Goal: Transaction & Acquisition: Purchase product/service

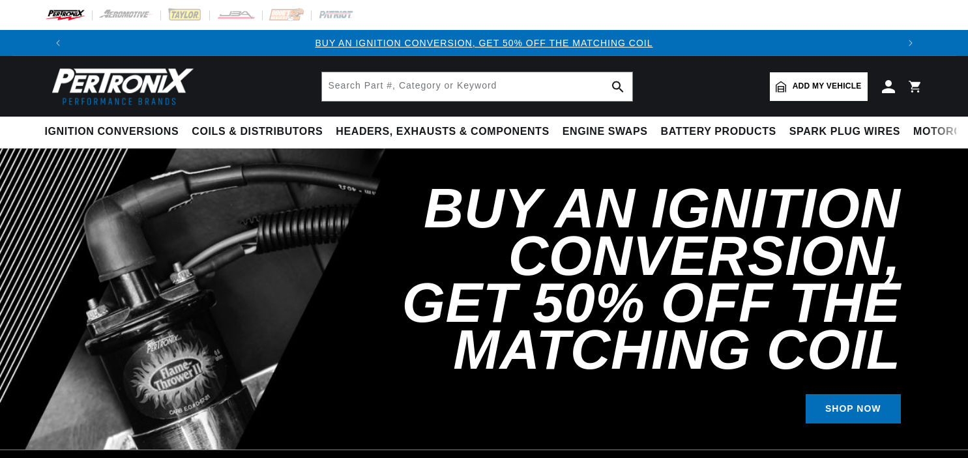
select select "1974"
select select "International"
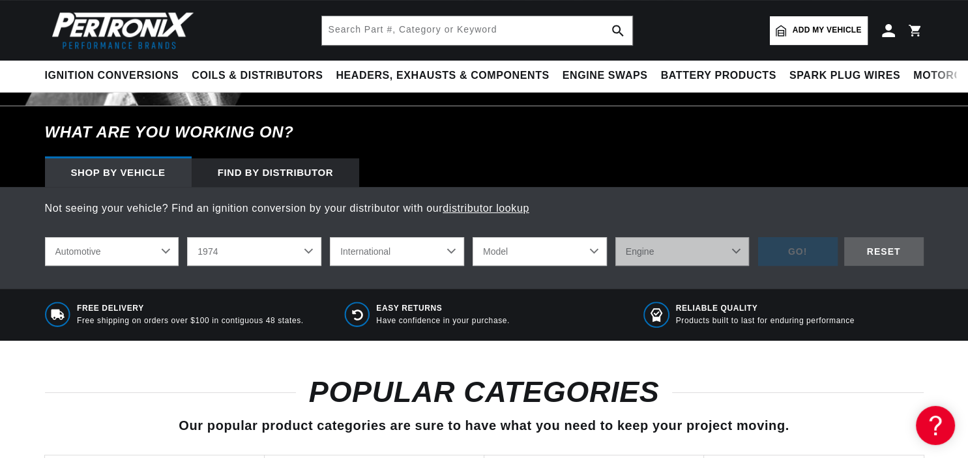
select select "Scout-II"
click option "Scout II" at bounding box center [0, 0] width 0 height 0
select select "Scout-II"
click at [615, 237] on select "Engine 3.2L 5.0L 5.7L" at bounding box center [682, 251] width 134 height 29
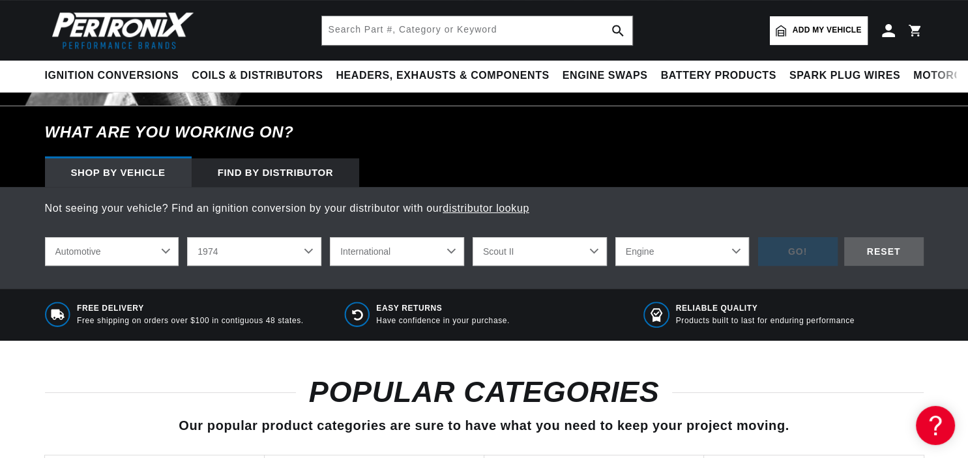
select select "5.0L"
click option "5.0L" at bounding box center [0, 0] width 0 height 0
select select "5.0L"
click at [810, 249] on div "GO!" at bounding box center [798, 251] width 80 height 29
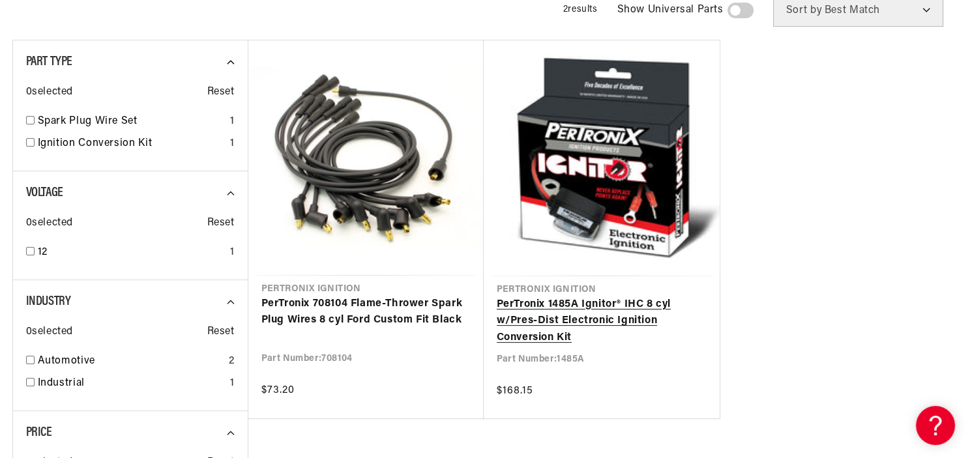
scroll to position [0, 1628]
click at [566, 297] on link "PerTronix 1485A Ignitor® IHC 8 cyl w/Pres-Dist Electronic Ignition Conversion K…" at bounding box center [602, 322] width 210 height 50
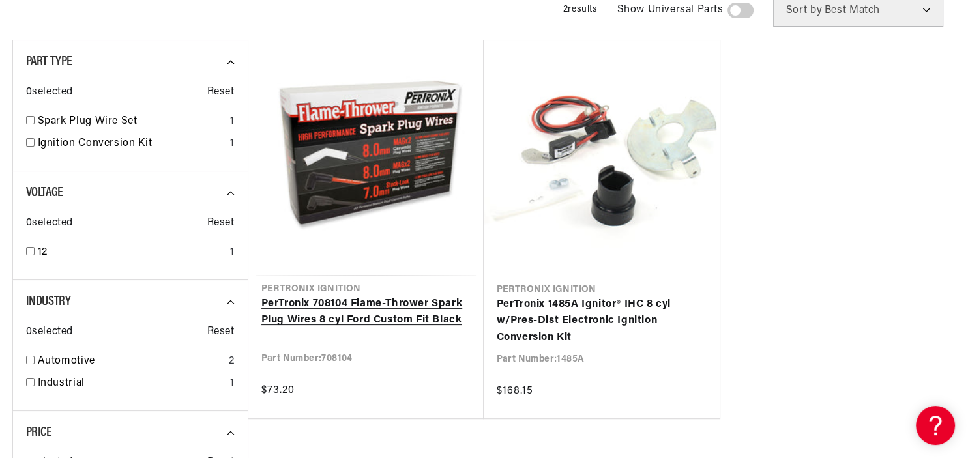
click at [333, 296] on link "PerTronix 708104 Flame-Thrower Spark Plug Wires 8 cyl Ford Custom Fit Black" at bounding box center [365, 312] width 209 height 33
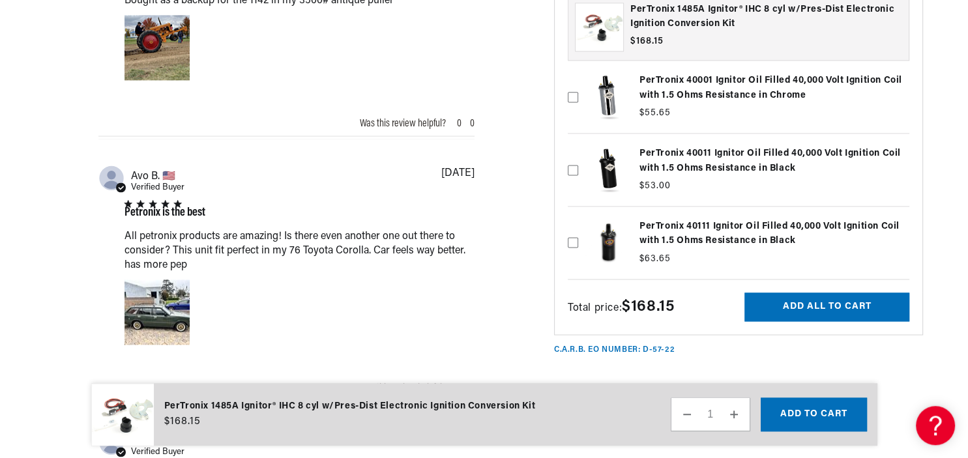
scroll to position [1721, 0]
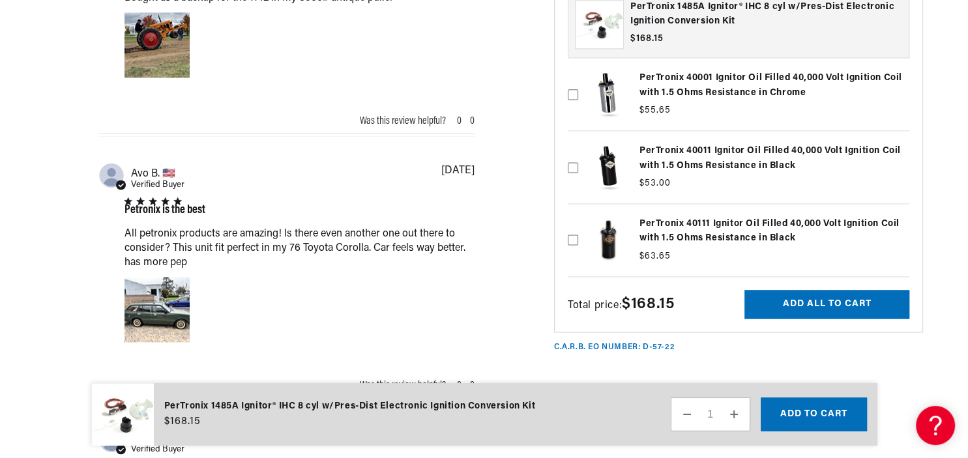
click at [607, 226] on label at bounding box center [739, 240] width 342 height 66
click at [578, 224] on input "checkbox" at bounding box center [573, 219] width 10 height 10
click at [716, 219] on label at bounding box center [739, 240] width 342 height 66
click at [578, 219] on input "checkbox" at bounding box center [573, 219] width 10 height 10
click at [713, 219] on label at bounding box center [739, 240] width 342 height 66
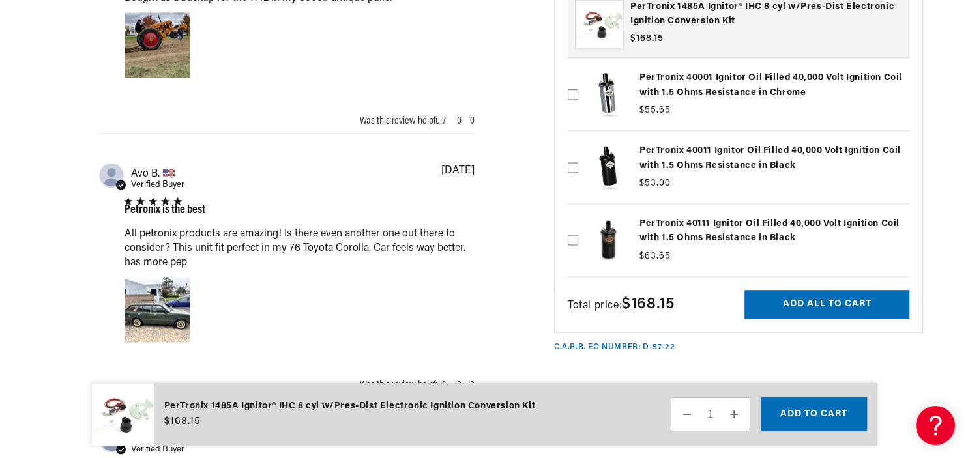
click at [578, 219] on input "checkbox" at bounding box center [573, 219] width 10 height 10
checkbox input "true"
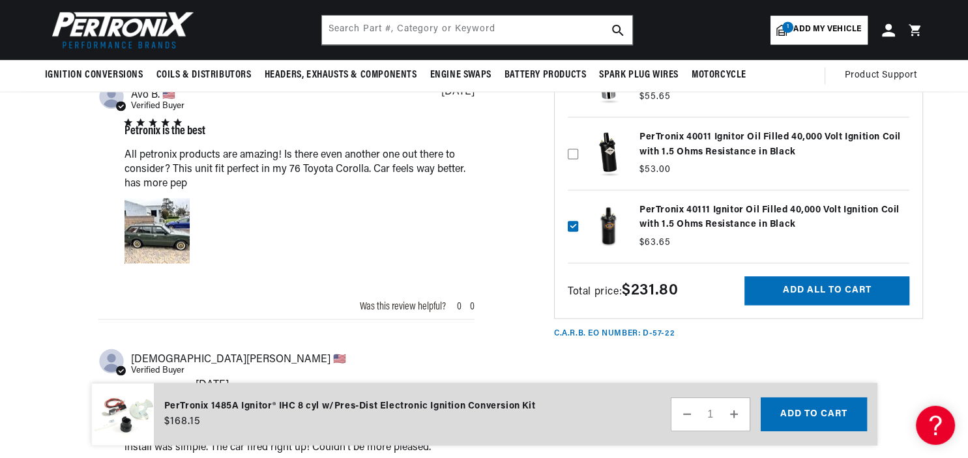
scroll to position [1790, 0]
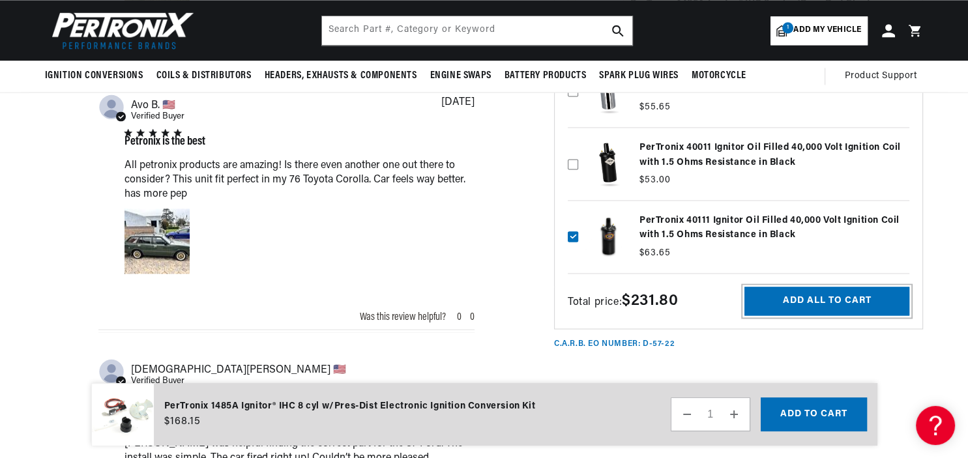
click at [772, 286] on button "Add all to cart" at bounding box center [827, 300] width 165 height 29
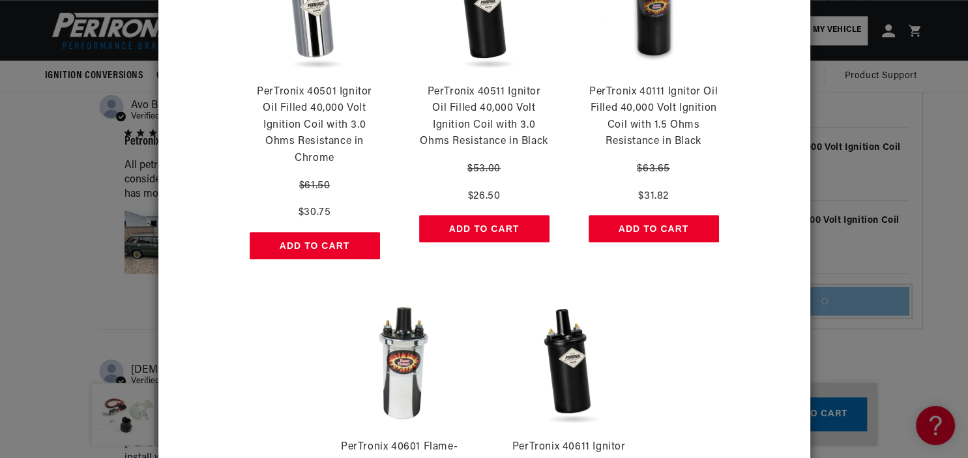
scroll to position [709, 0]
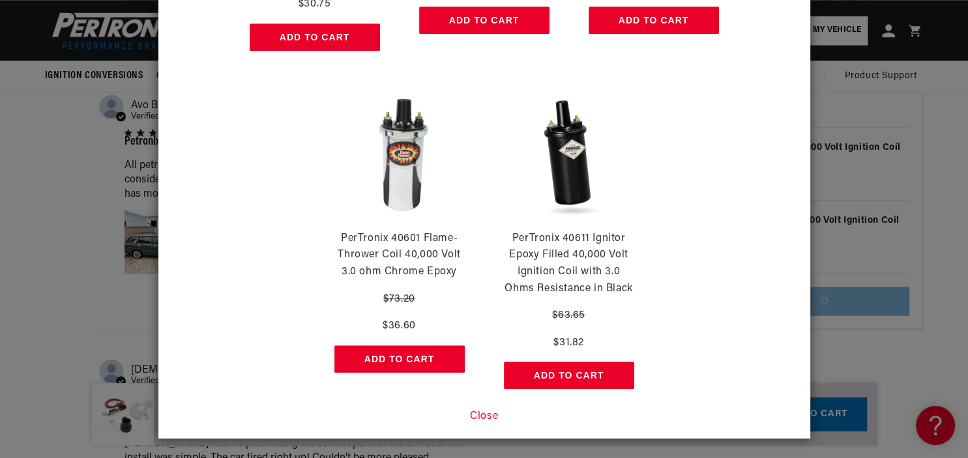
click at [487, 419] on button "Close" at bounding box center [484, 417] width 28 height 17
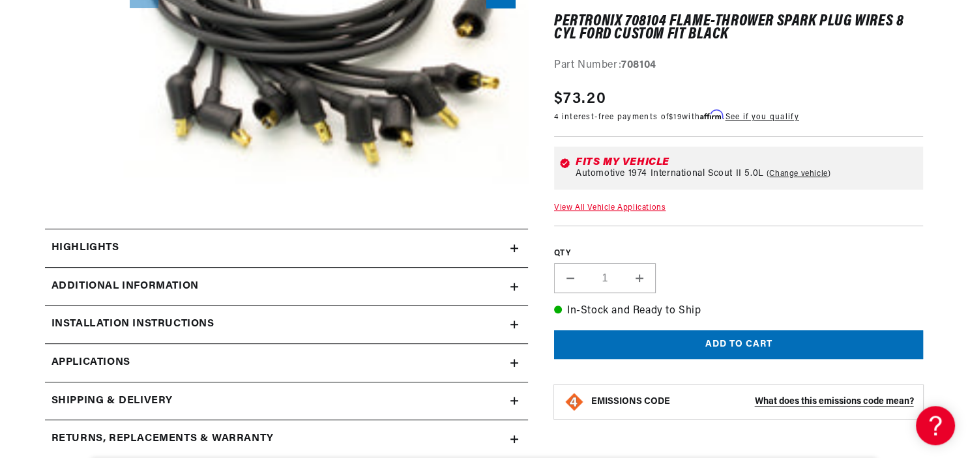
scroll to position [413, 0]
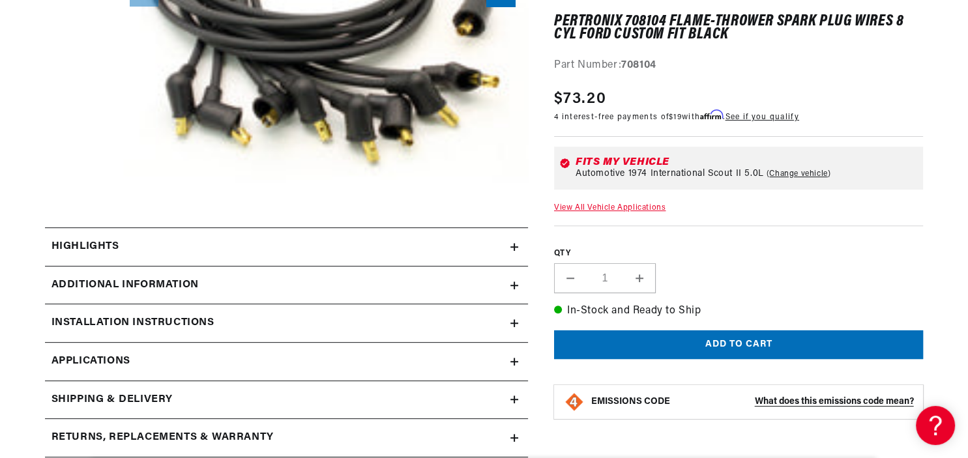
click at [513, 262] on summary "Highlights" at bounding box center [286, 247] width 483 height 38
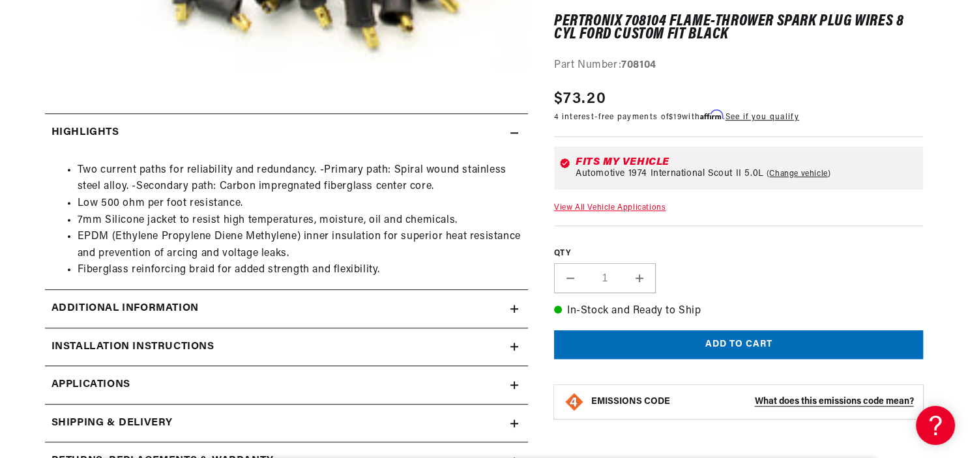
scroll to position [550, 0]
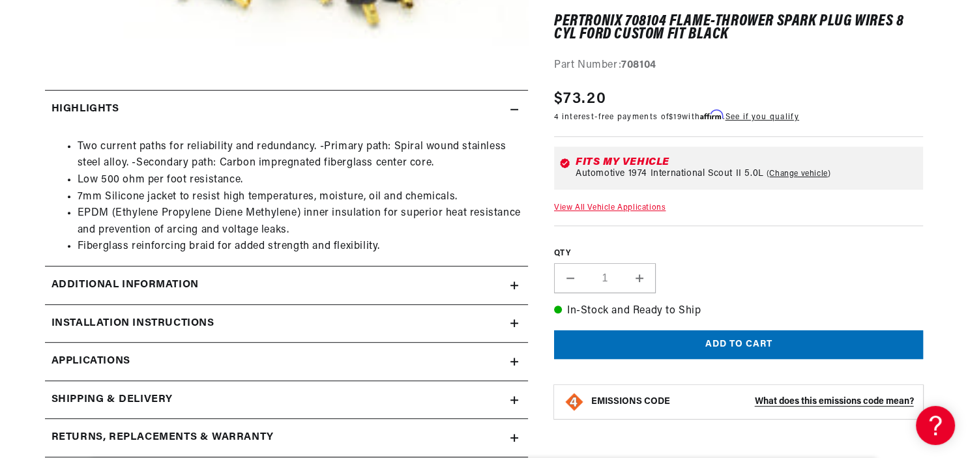
click at [514, 289] on icon at bounding box center [515, 286] width 8 height 8
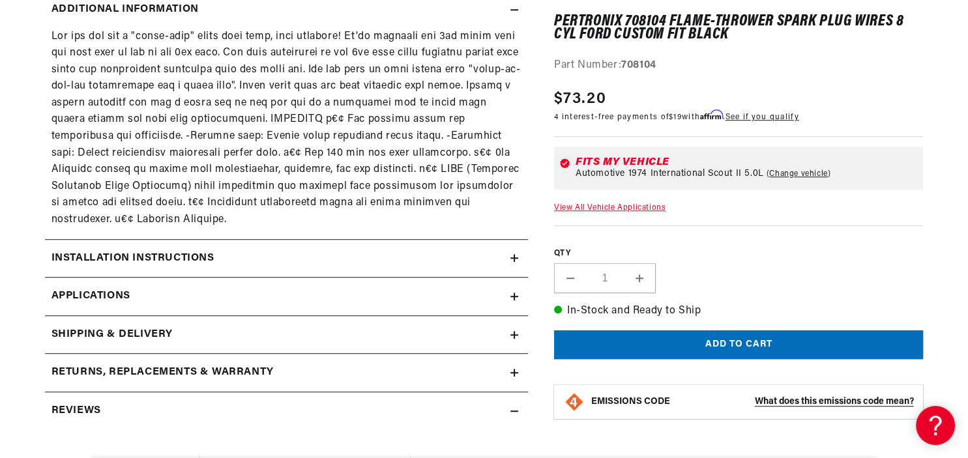
scroll to position [895, 0]
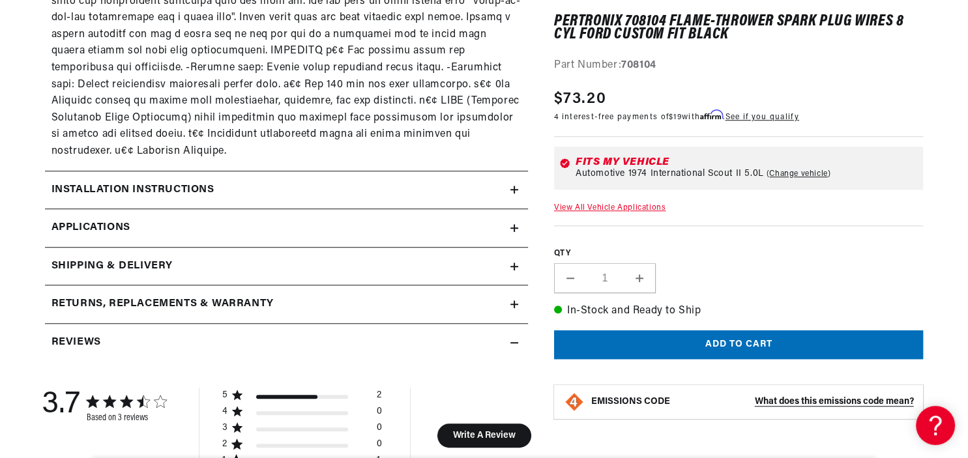
click at [514, 316] on summary "Returns, Replacements & Warranty" at bounding box center [286, 305] width 483 height 38
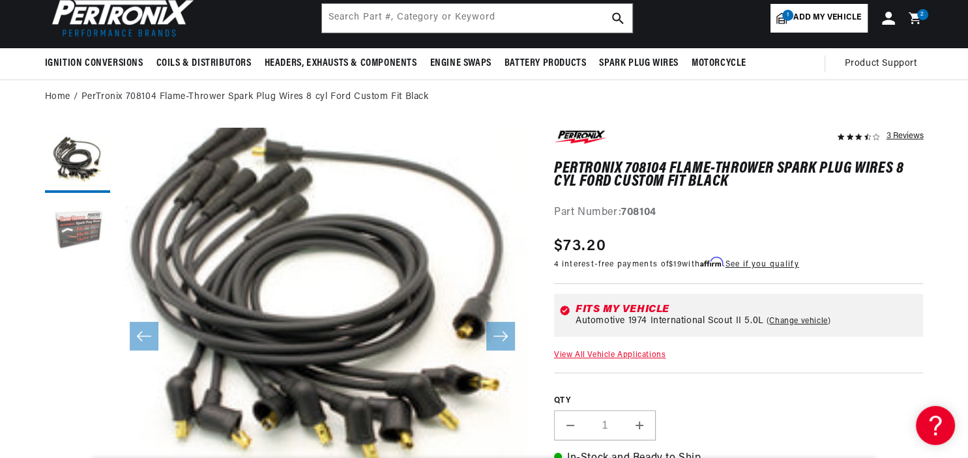
scroll to position [0, 814]
click at [87, 241] on button "Load image 2 in gallery view" at bounding box center [77, 232] width 65 height 65
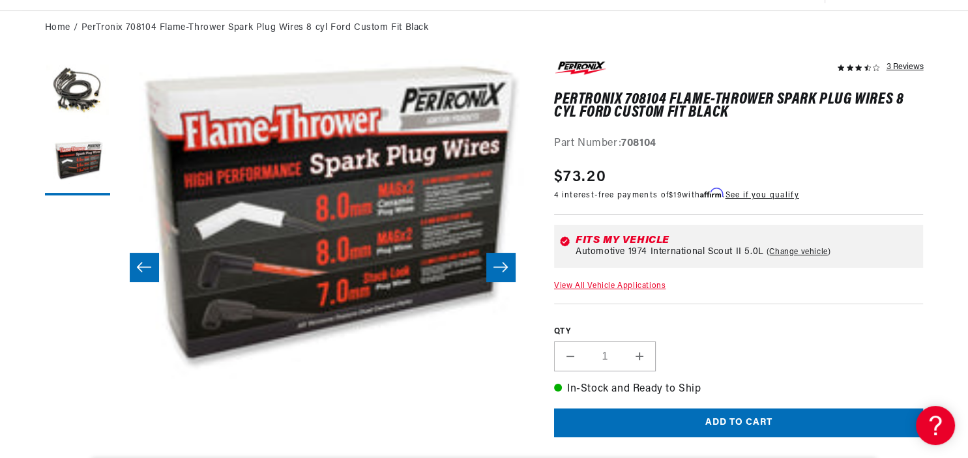
scroll to position [0, 0]
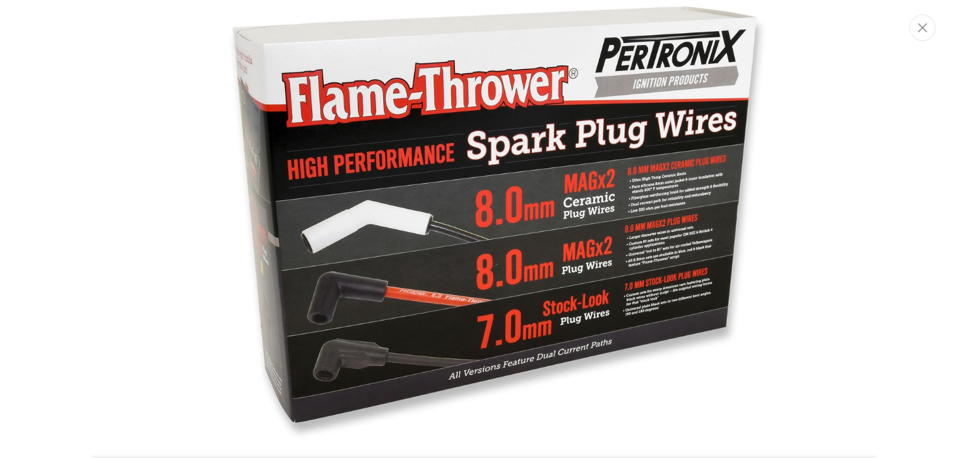
scroll to position [850, 0]
click at [679, 296] on img "Media gallery" at bounding box center [484, 229] width 704 height 704
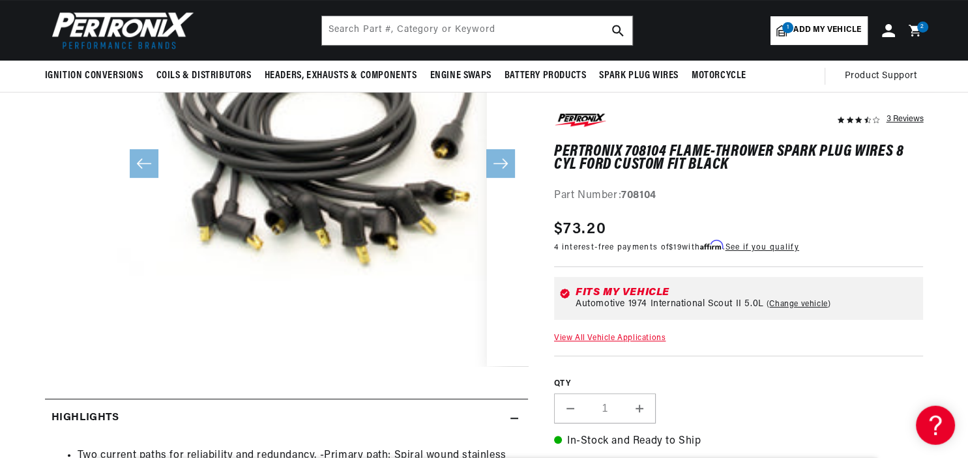
scroll to position [240, 0]
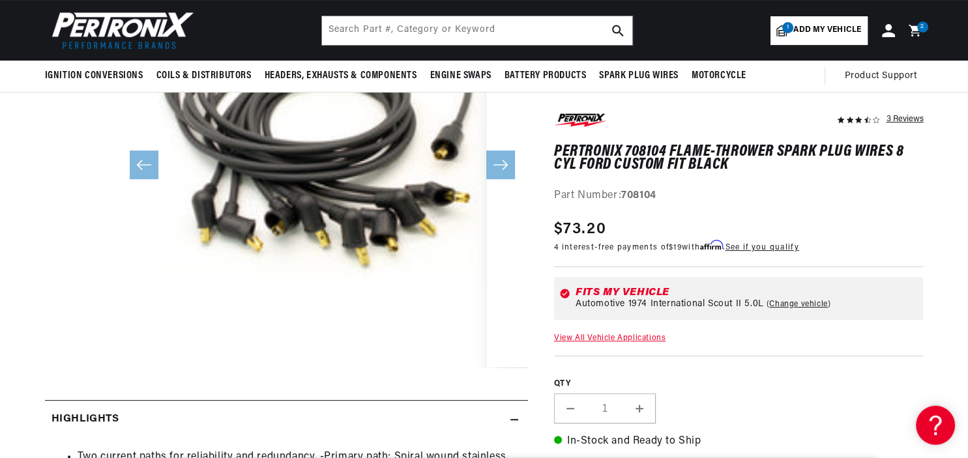
click at [487, 368] on button "Open media 2 in modal" at bounding box center [487, 368] width 0 height 0
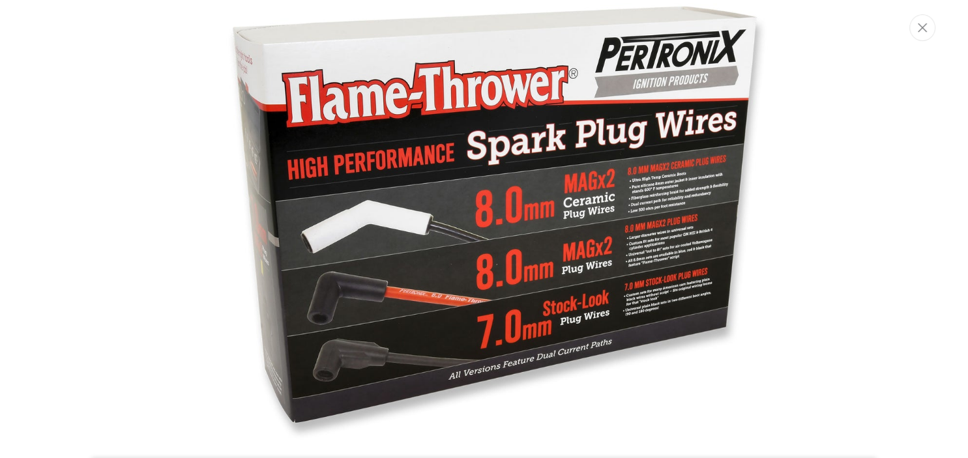
scroll to position [850, 0]
click at [929, 30] on button "Close" at bounding box center [923, 27] width 26 height 27
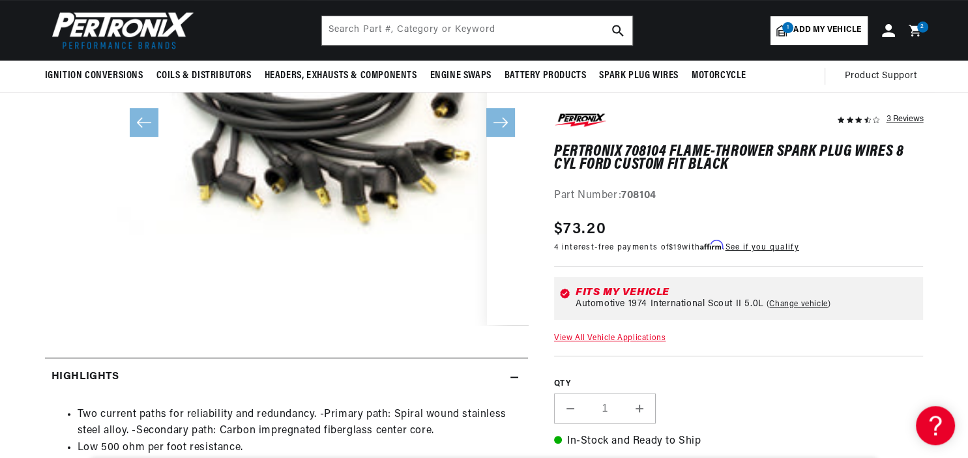
scroll to position [309, 0]
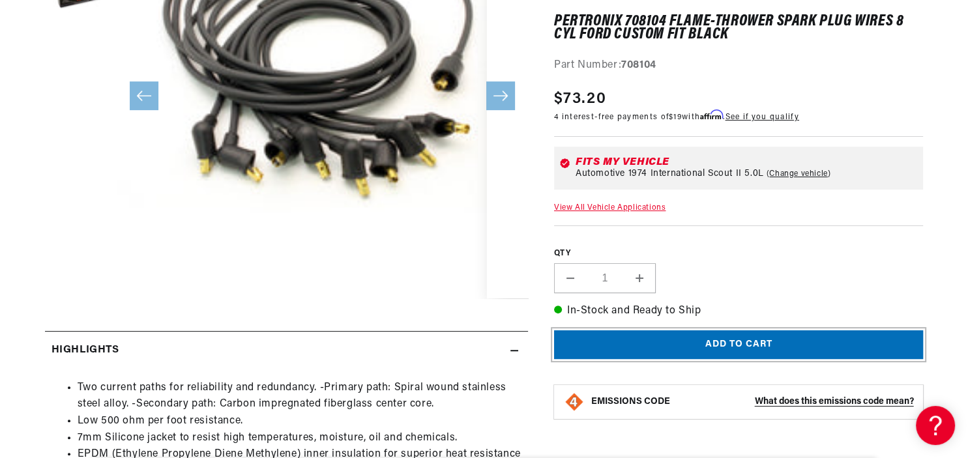
click at [745, 349] on button "Add to cart" at bounding box center [739, 345] width 370 height 29
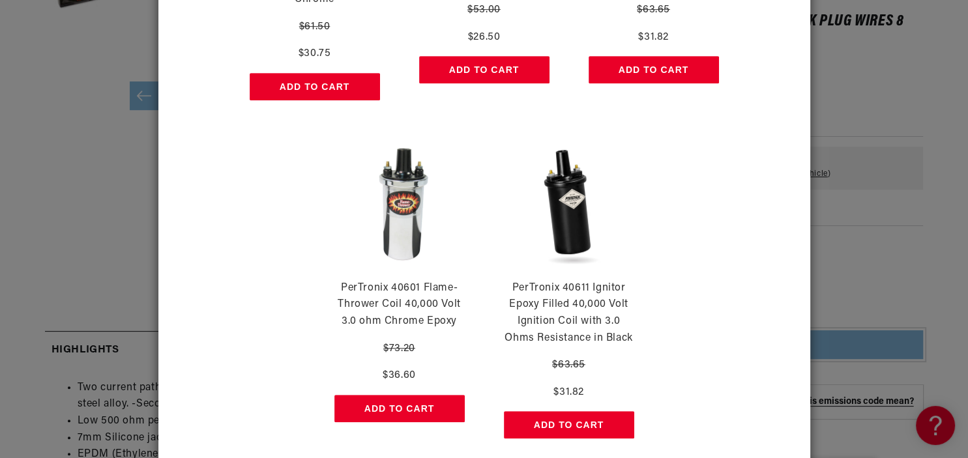
scroll to position [709, 0]
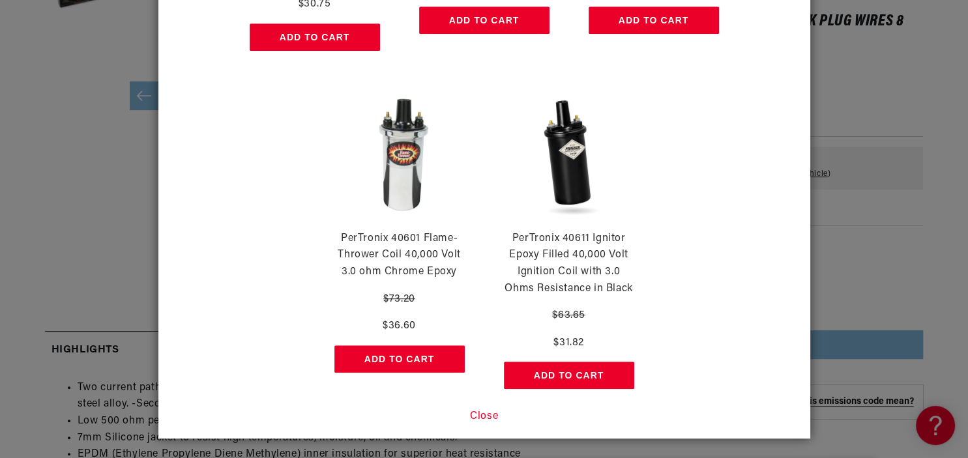
click at [480, 413] on button "Close" at bounding box center [484, 417] width 28 height 17
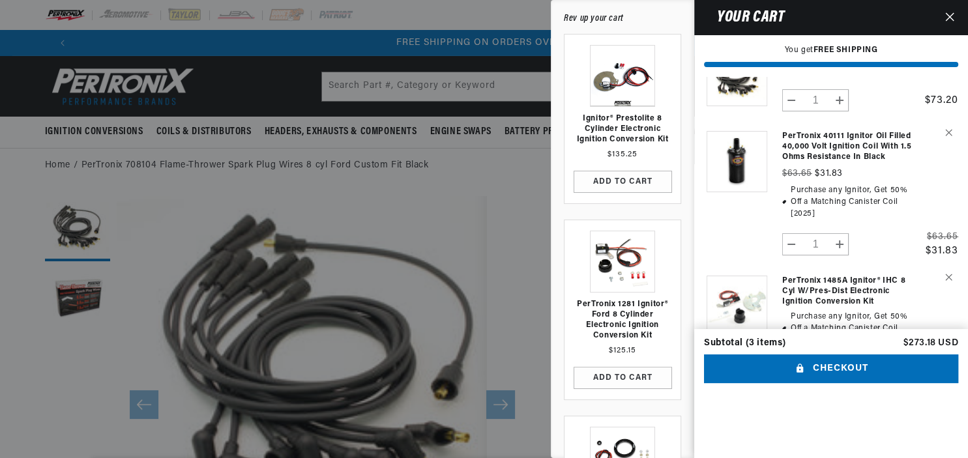
scroll to position [63, 0]
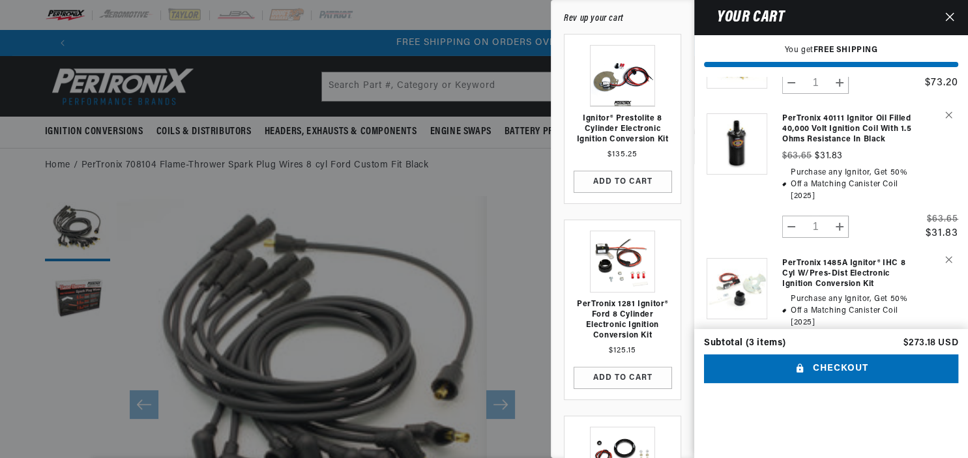
click at [760, 286] on link "Your cart" at bounding box center [736, 307] width 65 height 125
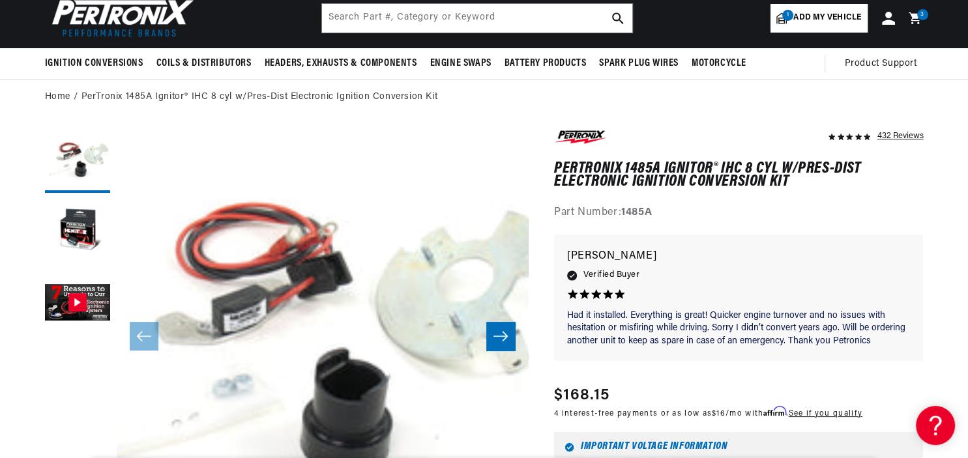
scroll to position [0, 1628]
click at [916, 22] on icon at bounding box center [917, 18] width 31 height 16
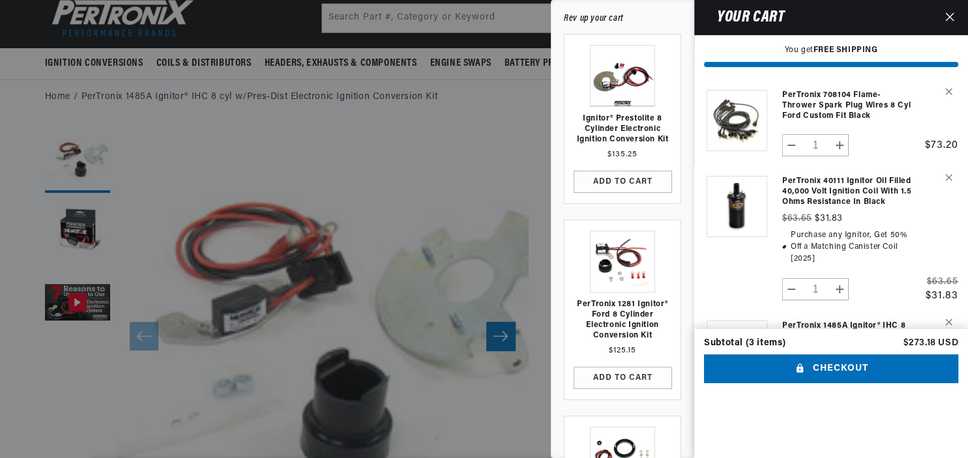
click at [764, 197] on link "Your cart" at bounding box center [736, 235] width 65 height 145
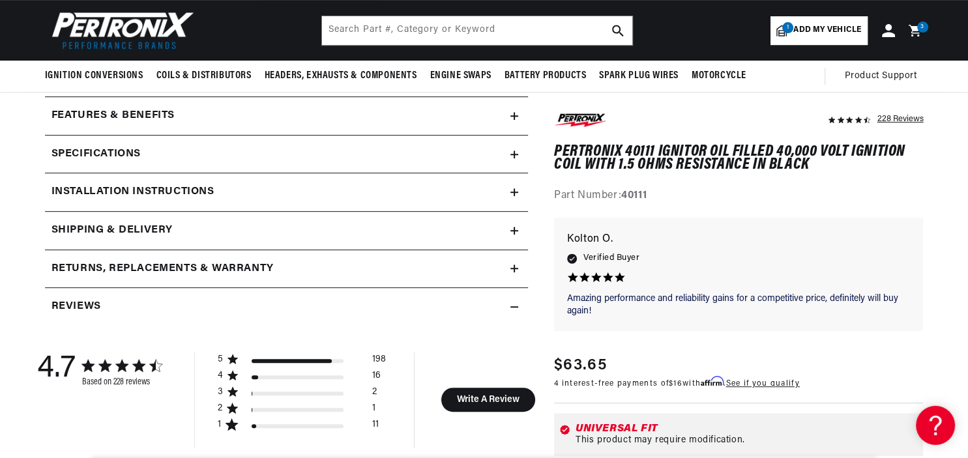
scroll to position [482, 0]
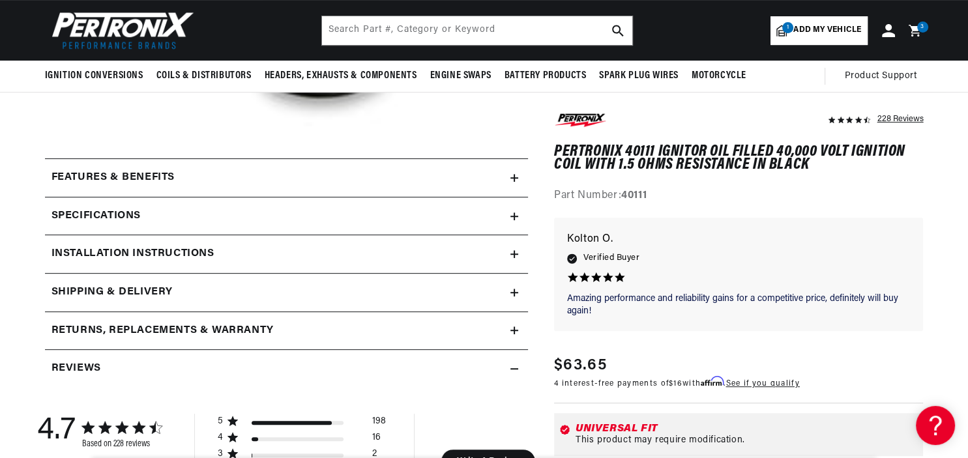
click at [510, 175] on div "Features & Benefits" at bounding box center [278, 178] width 466 height 17
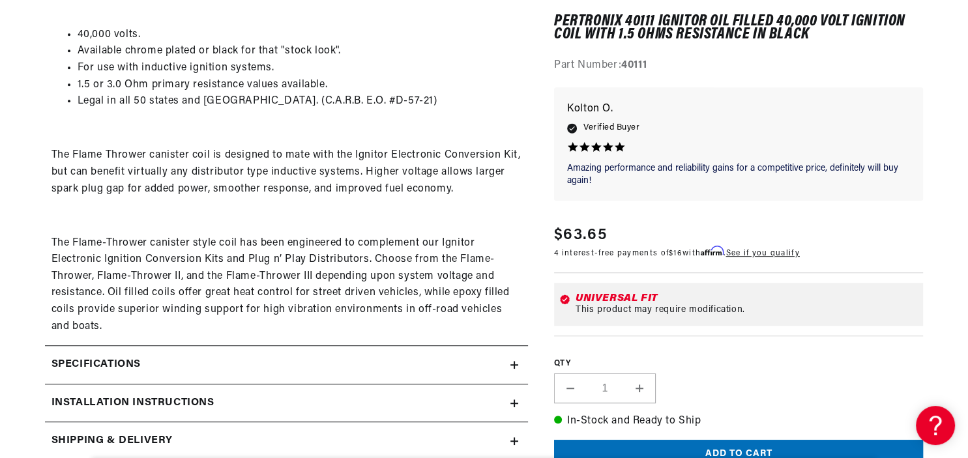
scroll to position [689, 0]
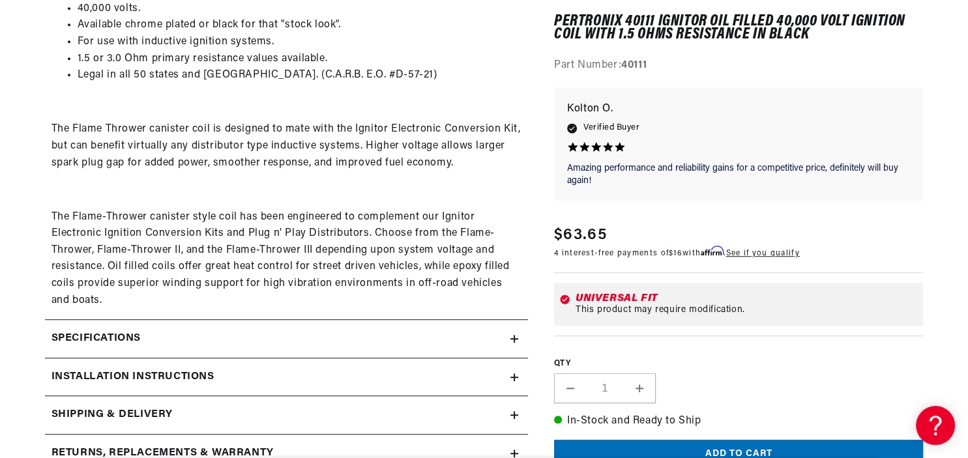
click at [421, 335] on summary "Specifications" at bounding box center [286, 339] width 483 height 38
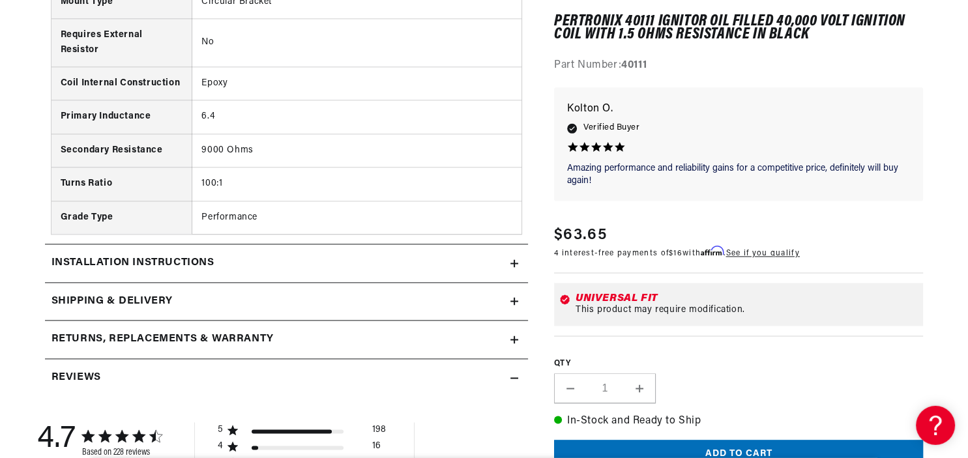
scroll to position [1652, 0]
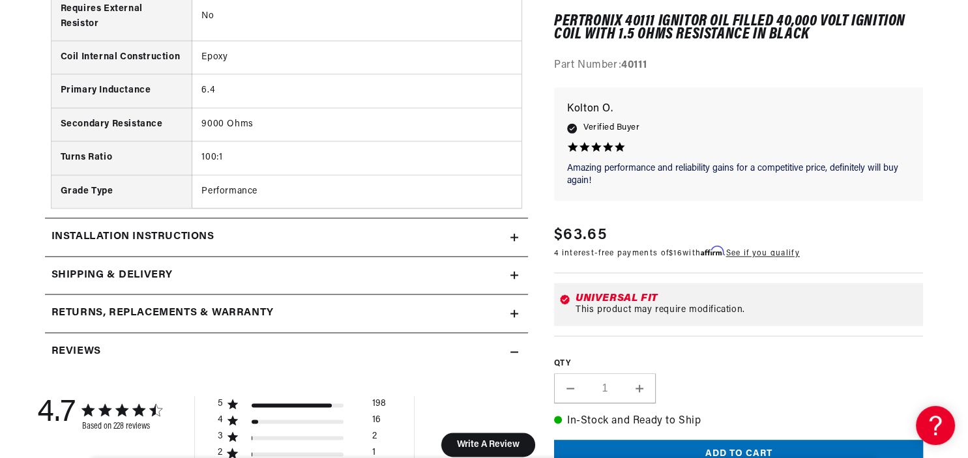
click at [339, 322] on div "Returns, Replacements & Warranty" at bounding box center [278, 313] width 466 height 17
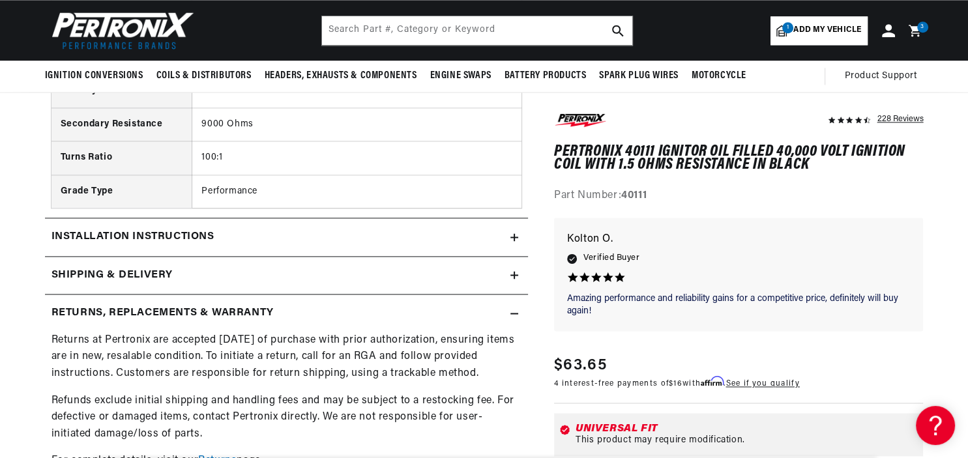
click at [323, 312] on div "Returns, Replacements & Warranty" at bounding box center [278, 313] width 466 height 17
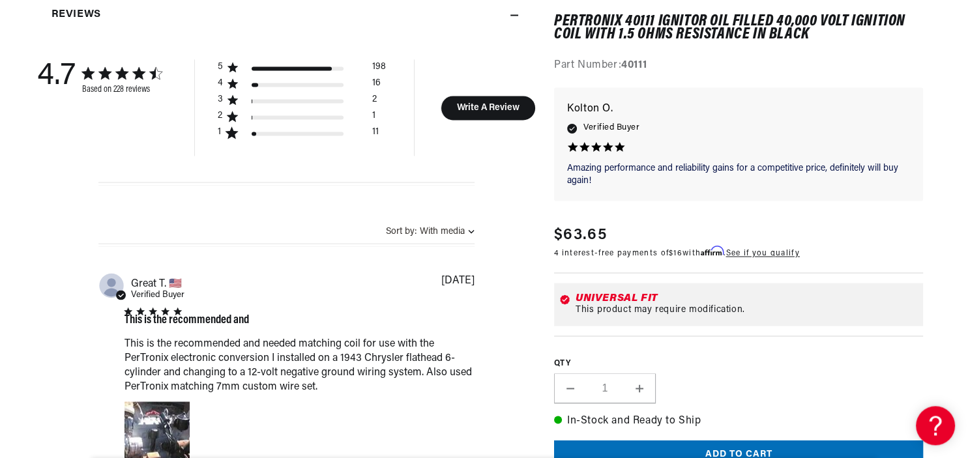
scroll to position [1996, 0]
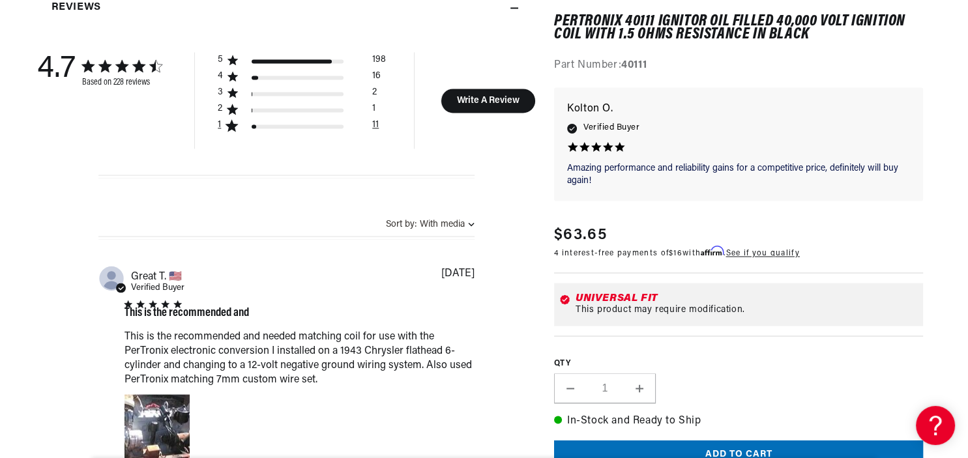
click at [299, 128] on div "1 star by 11 reviews" at bounding box center [298, 127] width 92 height 4
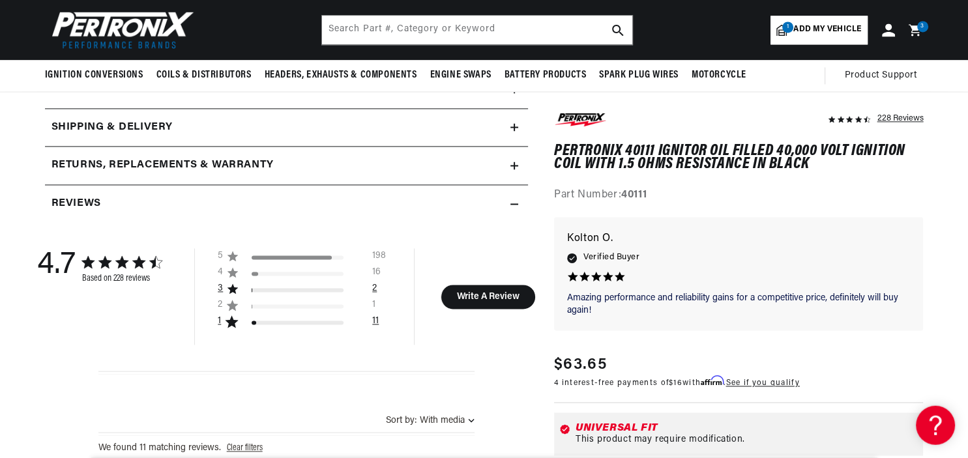
scroll to position [1790, 0]
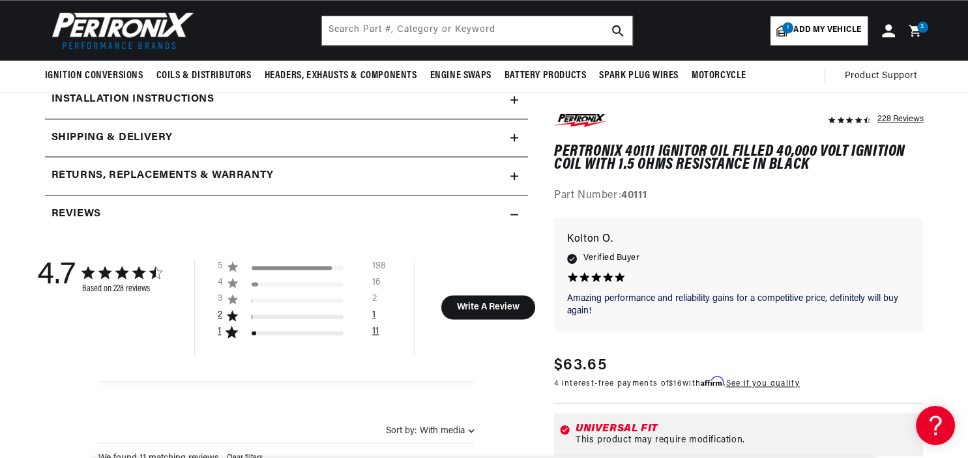
click at [299, 317] on div "2 star by 1 reviews" at bounding box center [305, 319] width 106 height 14
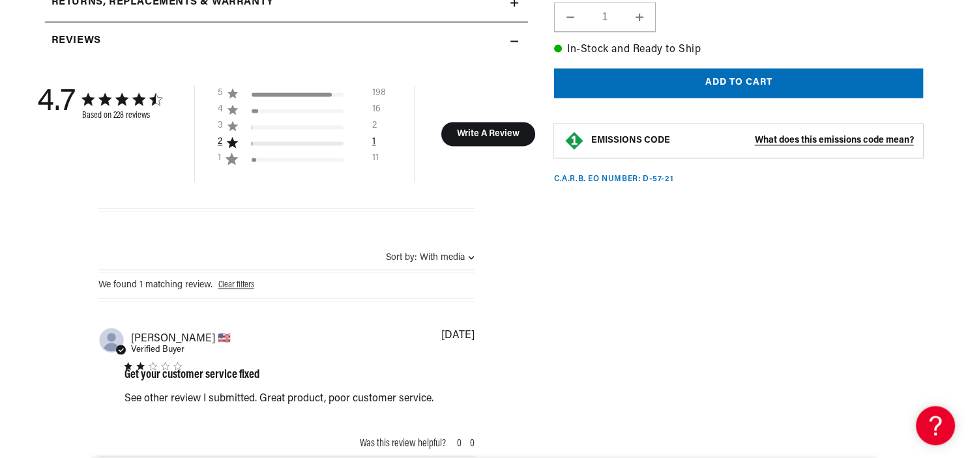
scroll to position [1996, 0]
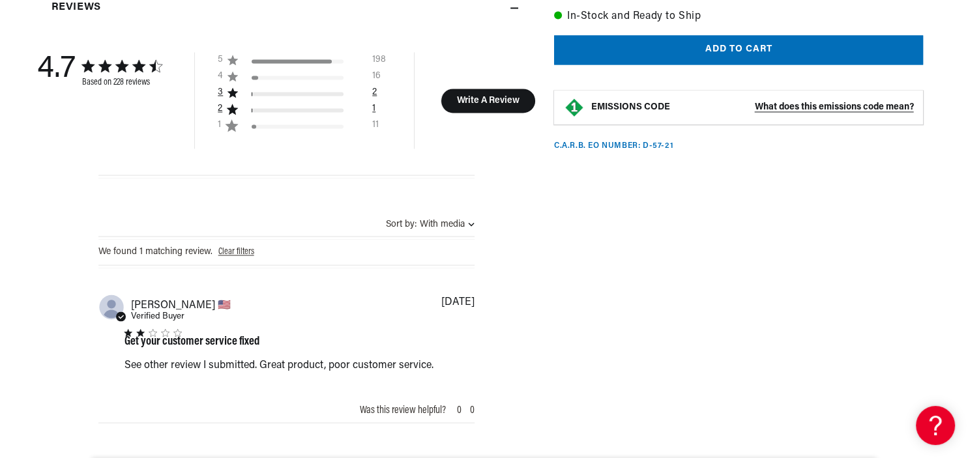
click at [315, 101] on div "3 star by 2 reviews" at bounding box center [305, 96] width 106 height 14
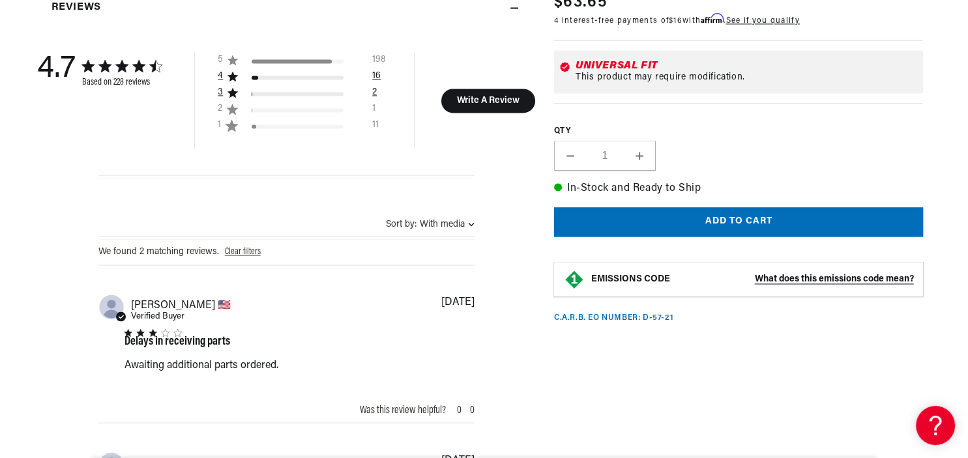
click at [301, 87] on div "4 star by 16 reviews" at bounding box center [305, 80] width 106 height 14
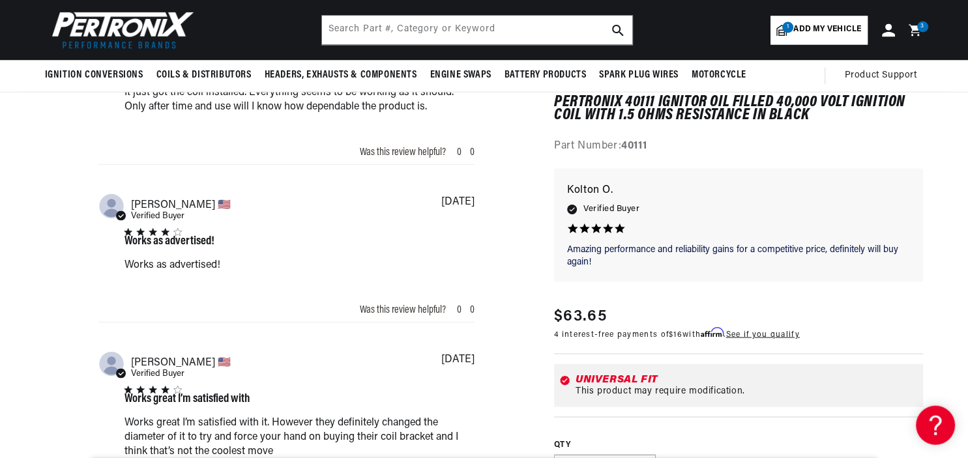
scroll to position [2066, 0]
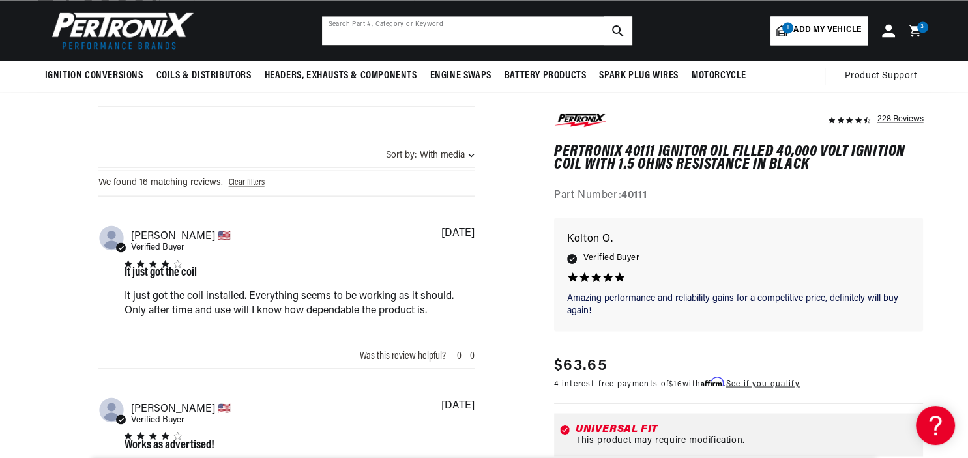
click at [379, 42] on input "text" at bounding box center [477, 30] width 310 height 29
type input "coil bracket"
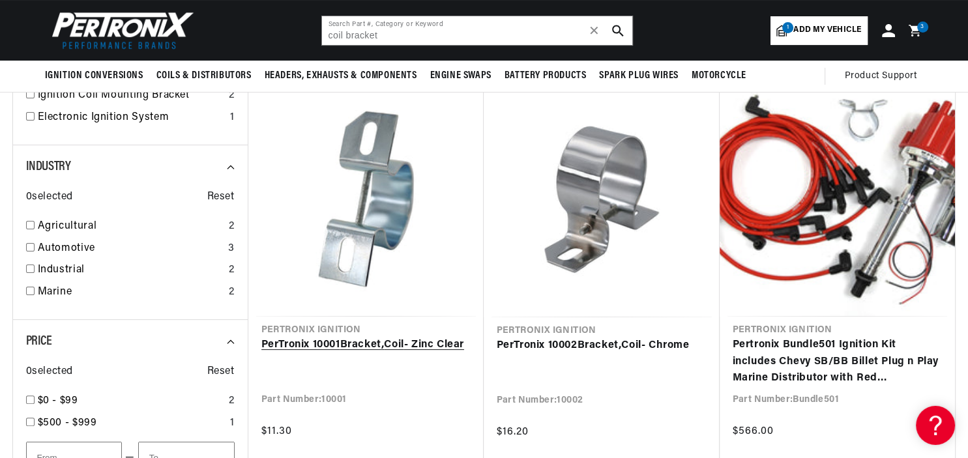
scroll to position [206, 0]
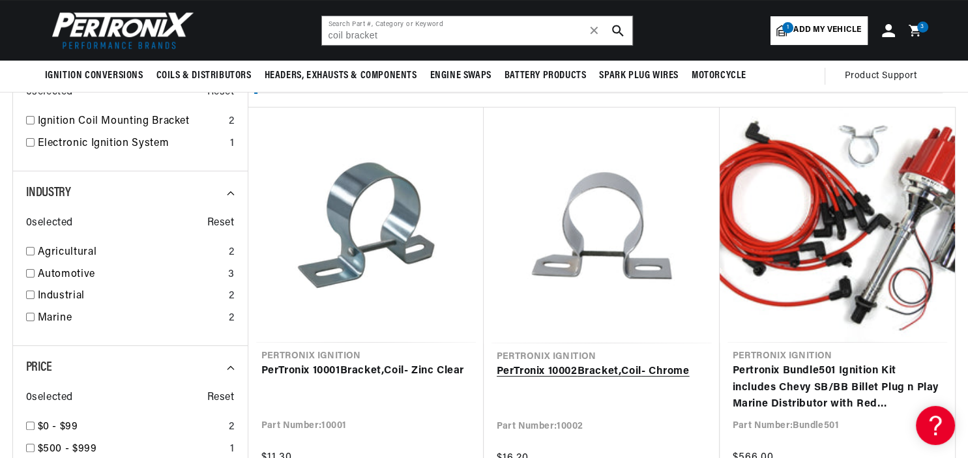
click at [534, 364] on link "PerTronix 10002 Bracket , Coil - Chrome" at bounding box center [602, 372] width 210 height 17
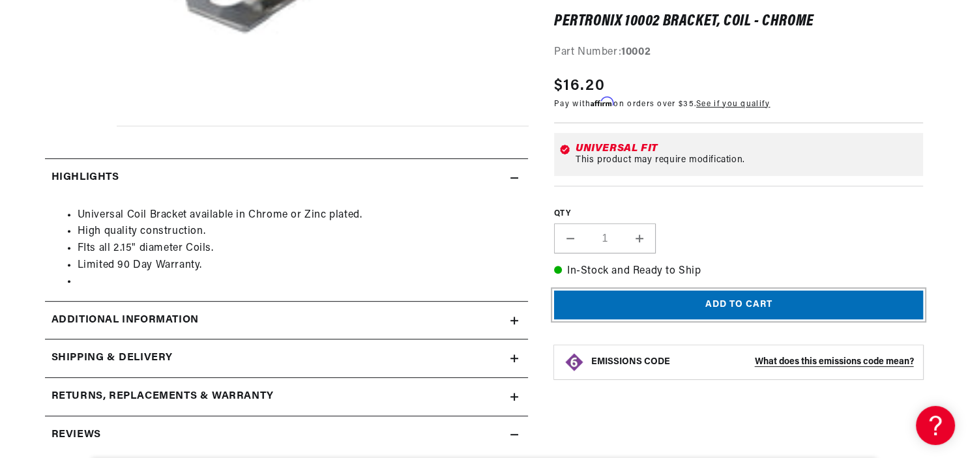
click at [606, 303] on button "Add to cart" at bounding box center [739, 305] width 370 height 29
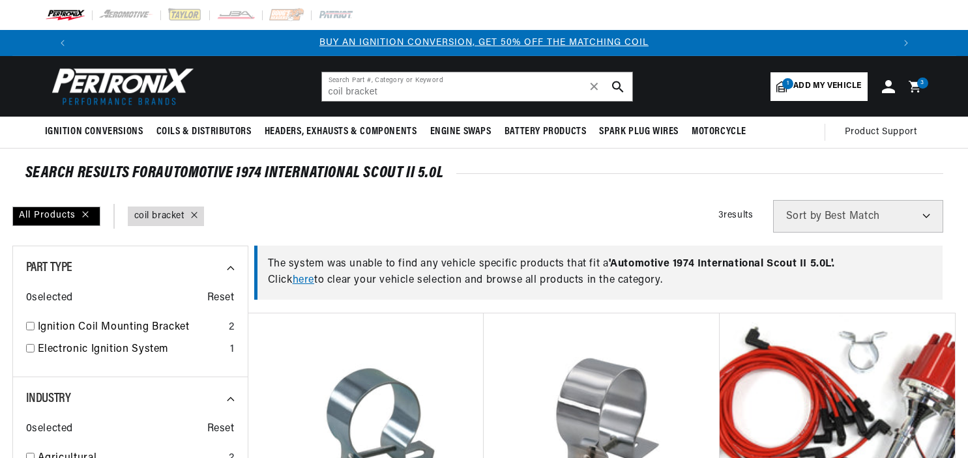
scroll to position [206, 0]
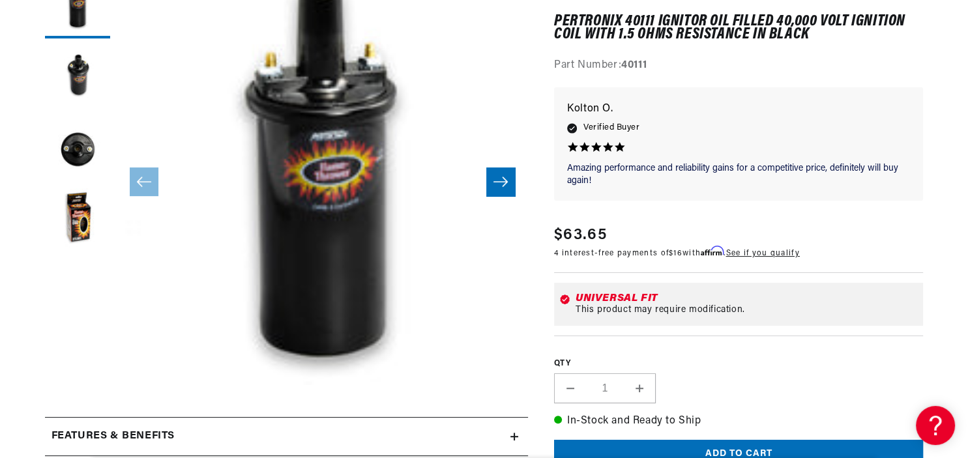
scroll to position [0, 812]
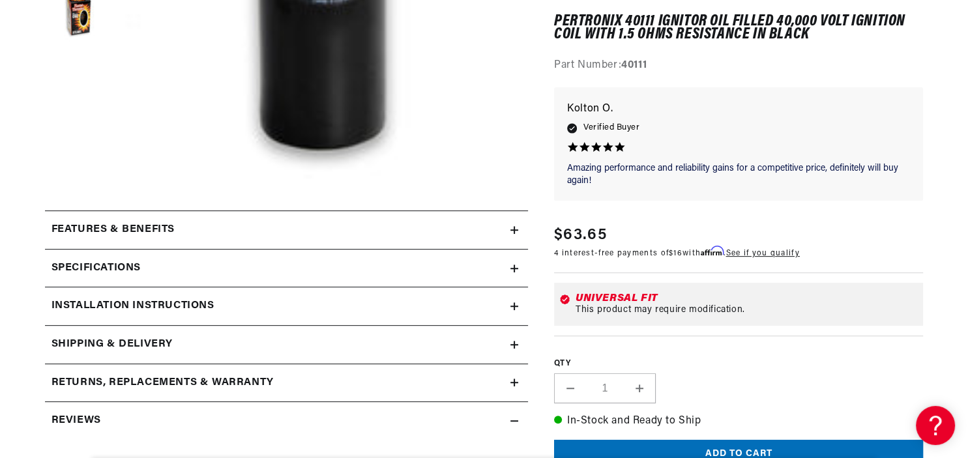
click at [516, 228] on icon at bounding box center [515, 230] width 8 height 8
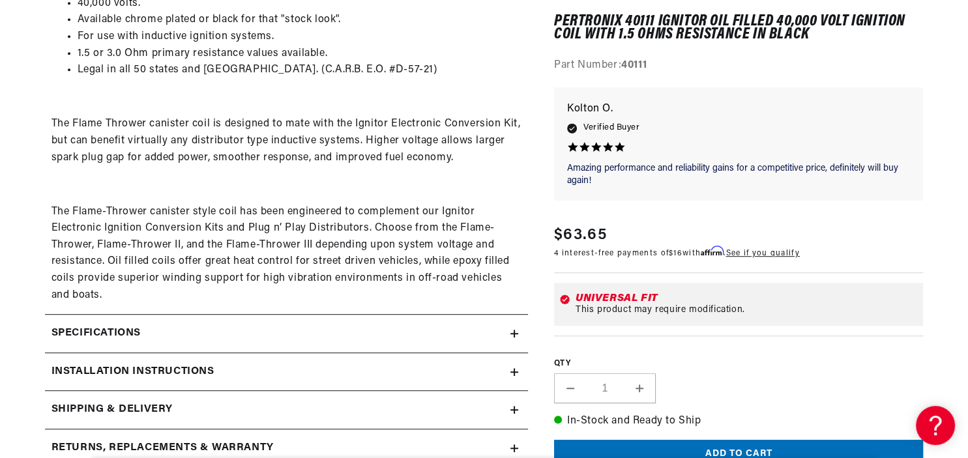
scroll to position [774, 0]
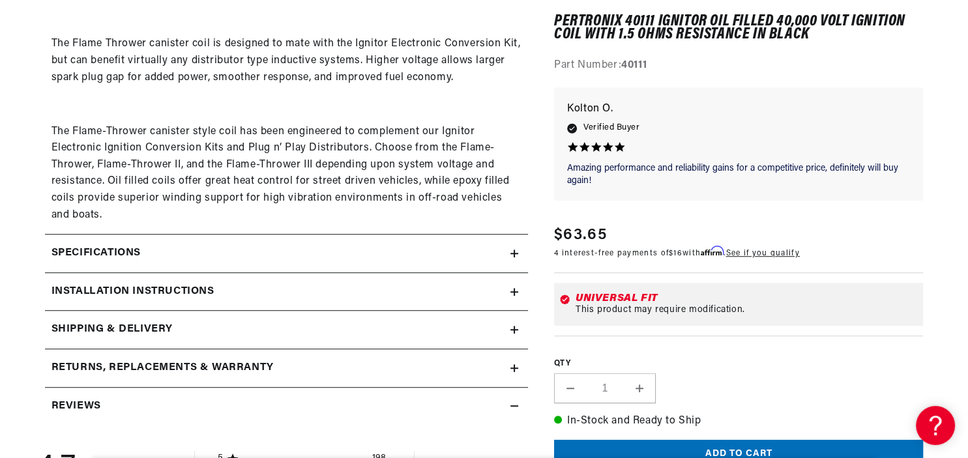
click at [490, 252] on div "Specifications" at bounding box center [278, 253] width 466 height 17
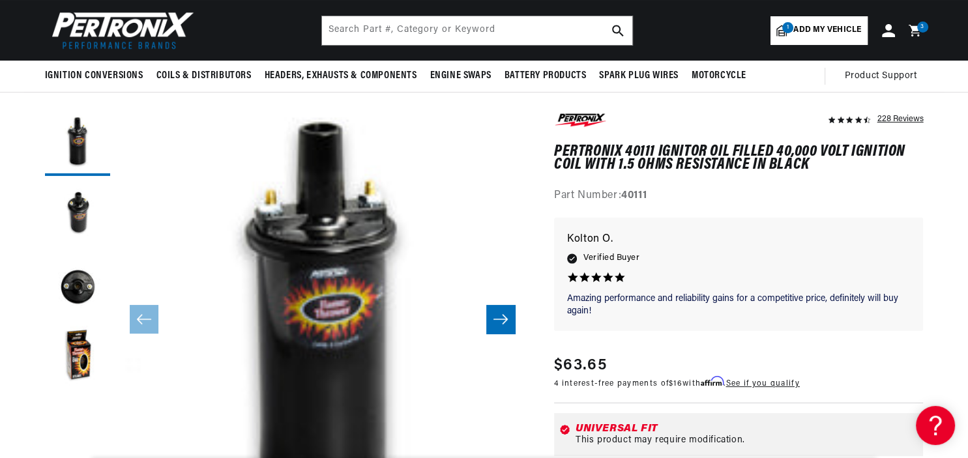
scroll to position [0, 1628]
click at [919, 33] on icon at bounding box center [914, 30] width 12 height 12
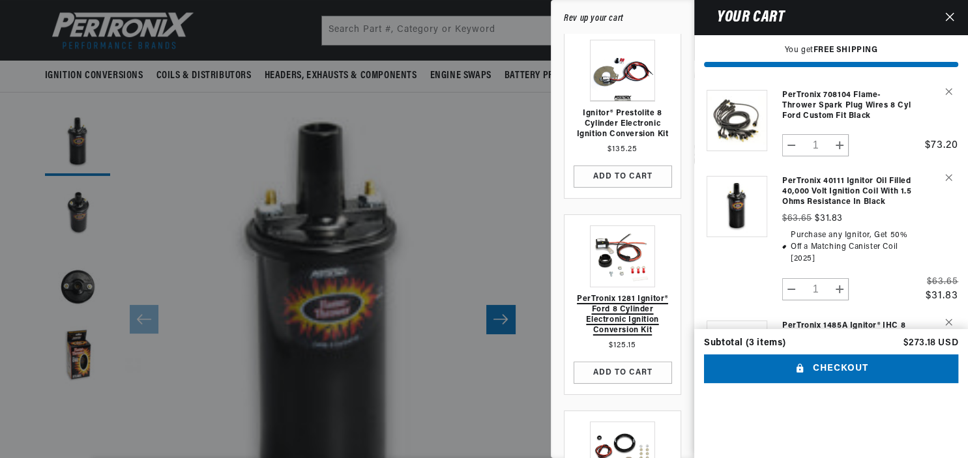
scroll to position [0, 0]
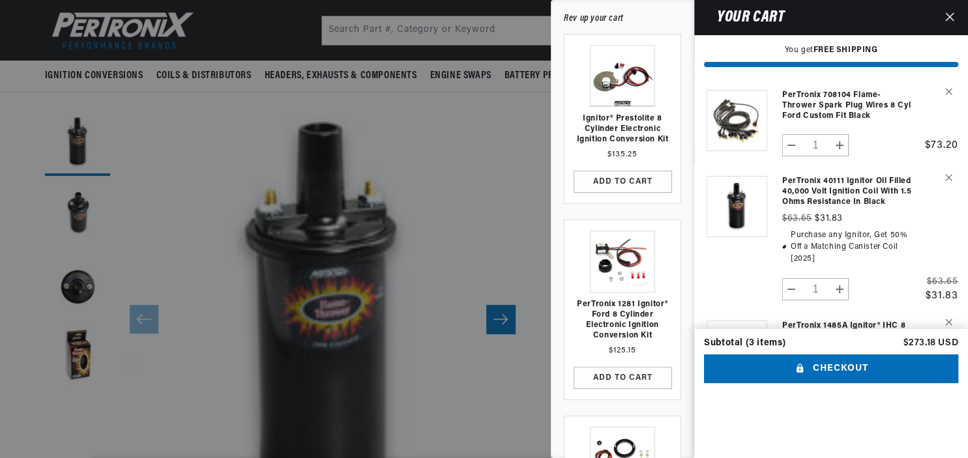
click at [542, 237] on div at bounding box center [484, 229] width 968 height 458
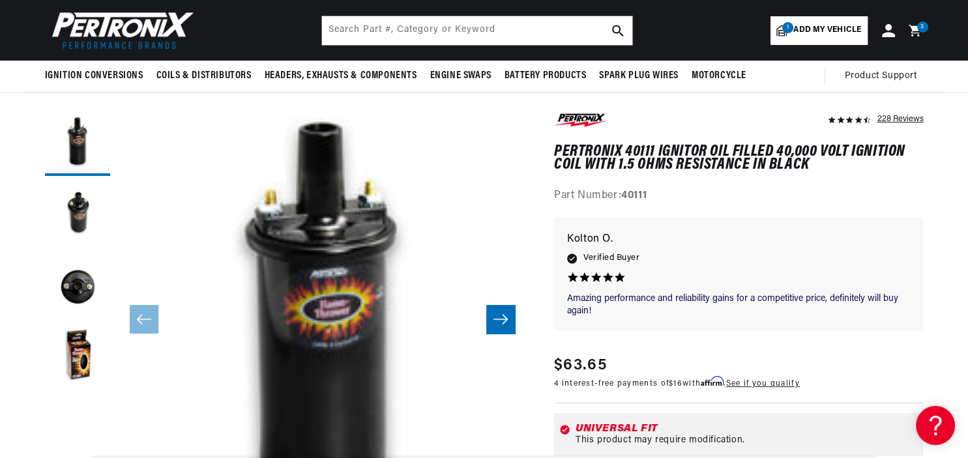
scroll to position [0, 814]
click at [554, 29] on input "text" at bounding box center [477, 30] width 310 height 29
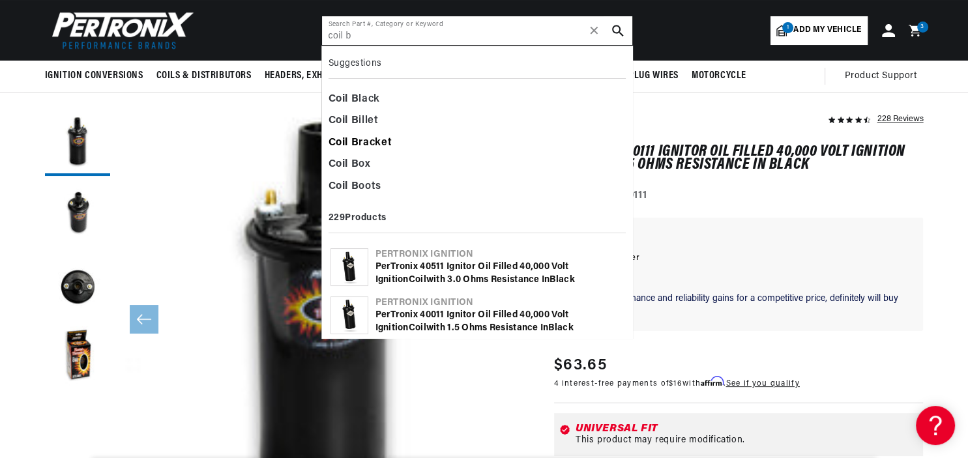
scroll to position [0, 1]
type input "coil b"
click at [393, 137] on div "Coil B racket" at bounding box center [477, 143] width 297 height 22
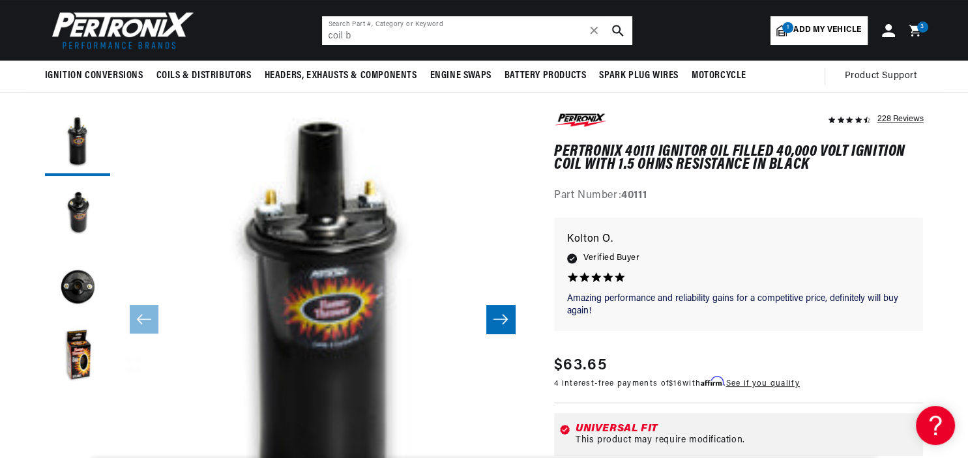
scroll to position [0, 0]
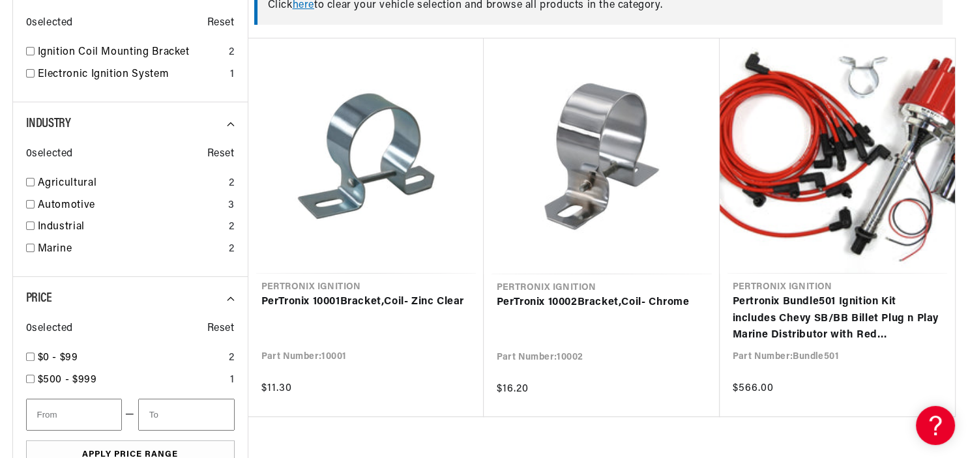
scroll to position [344, 0]
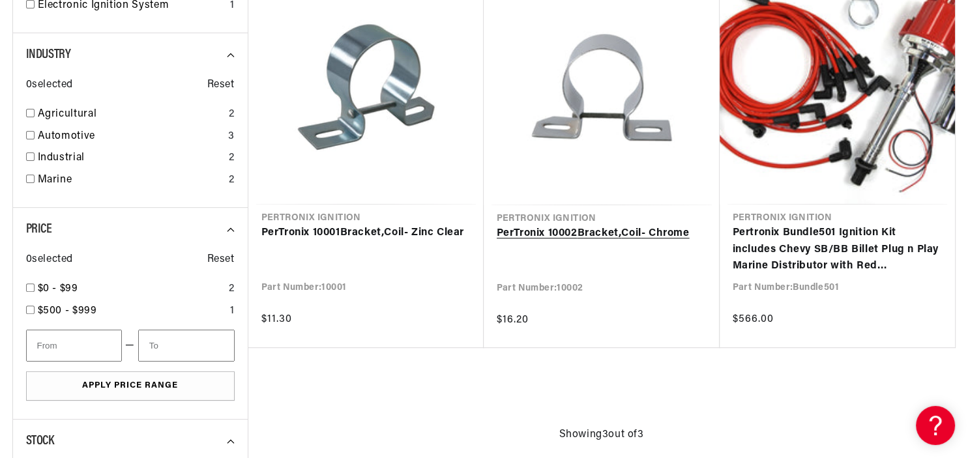
click at [632, 243] on link "PerTronix 10002 Bracket , Coil - Chrome" at bounding box center [602, 234] width 210 height 17
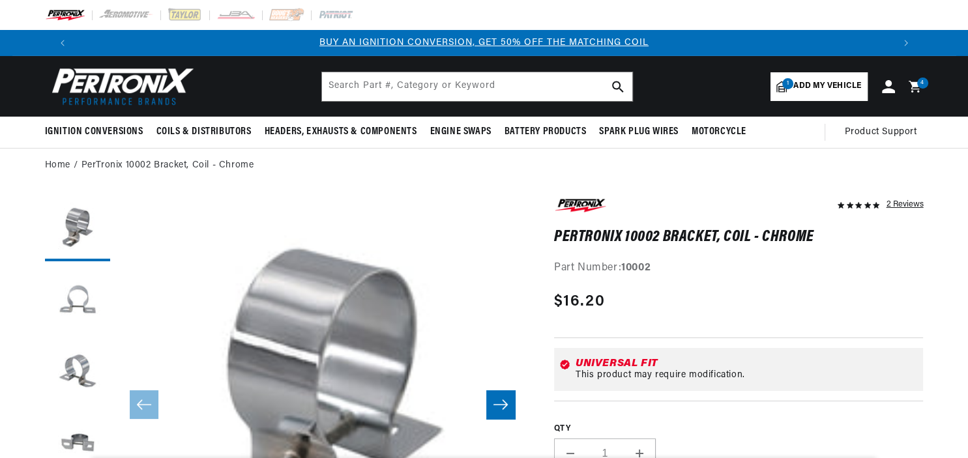
click at [912, 86] on icon at bounding box center [915, 87] width 12 height 12
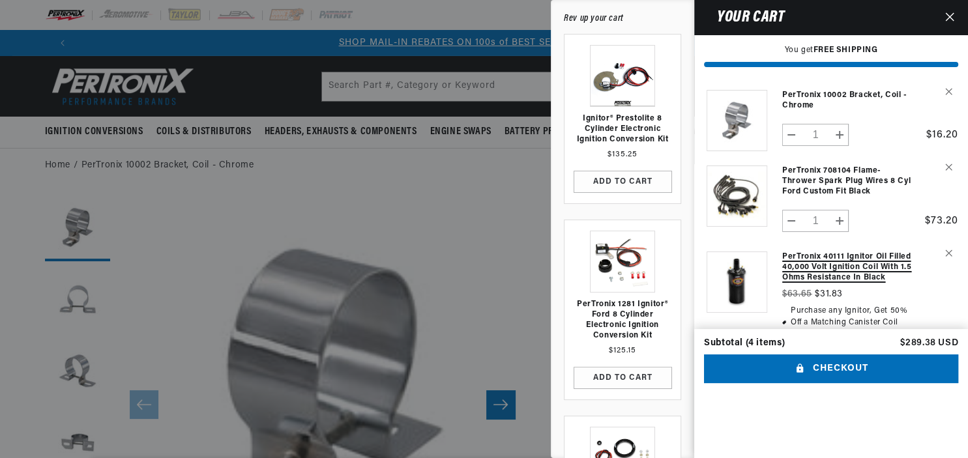
click at [814, 267] on link "PerTronix 40111 Ignitor Oil Filled 40,000 Volt Ignition Coil with 1.5 Ohms Resi…" at bounding box center [847, 267] width 130 height 31
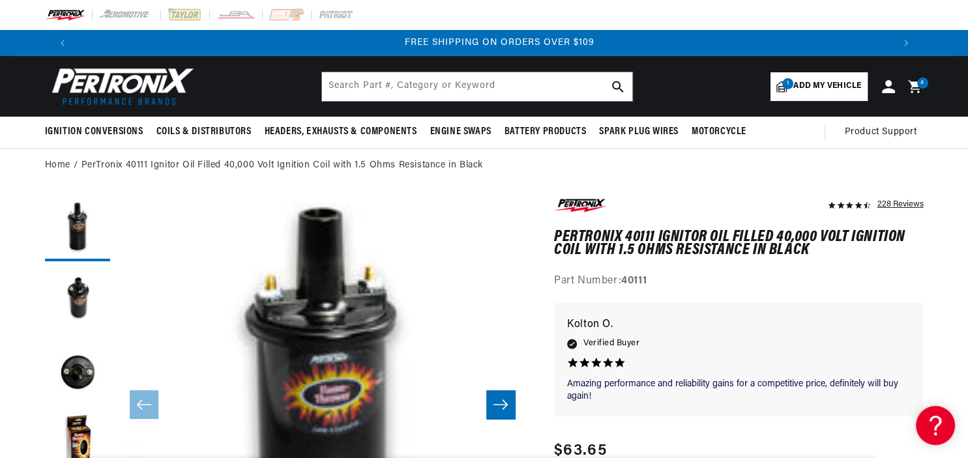
scroll to position [0, 1628]
click at [922, 85] on span "4" at bounding box center [923, 83] width 4 height 11
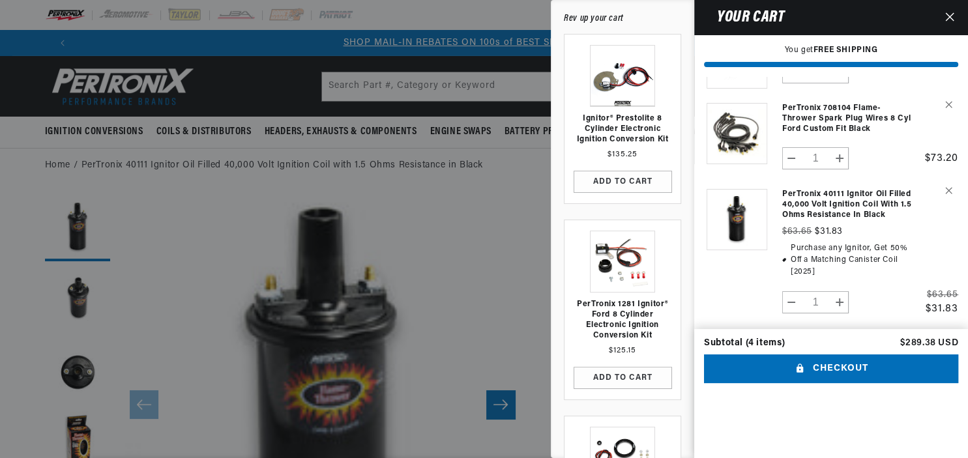
scroll to position [0, 814]
click at [729, 46] on p "You get FREE SHIPPING" at bounding box center [831, 50] width 254 height 11
click at [814, 111] on link "PerTronix 708104 Flame-Thrower Spark Plug Wires 8 cyl Ford Custom Fit Black" at bounding box center [847, 118] width 130 height 31
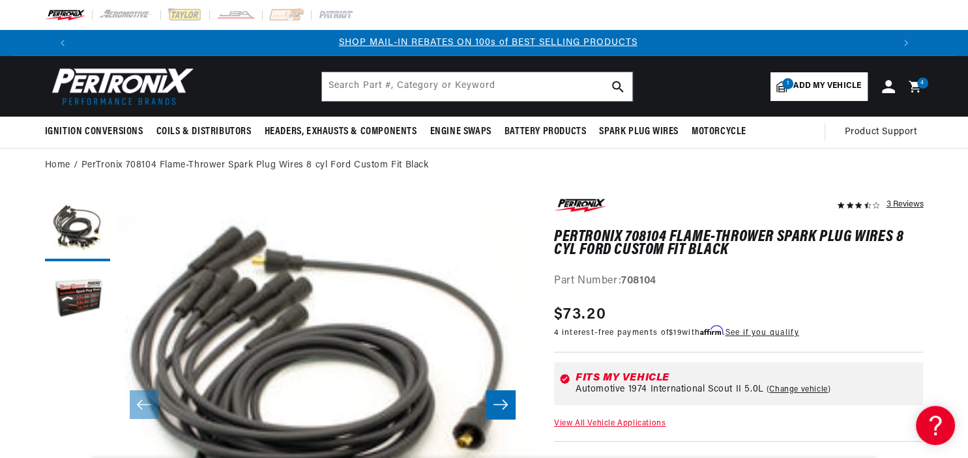
scroll to position [0, 814]
click at [917, 90] on icon at bounding box center [917, 87] width 31 height 16
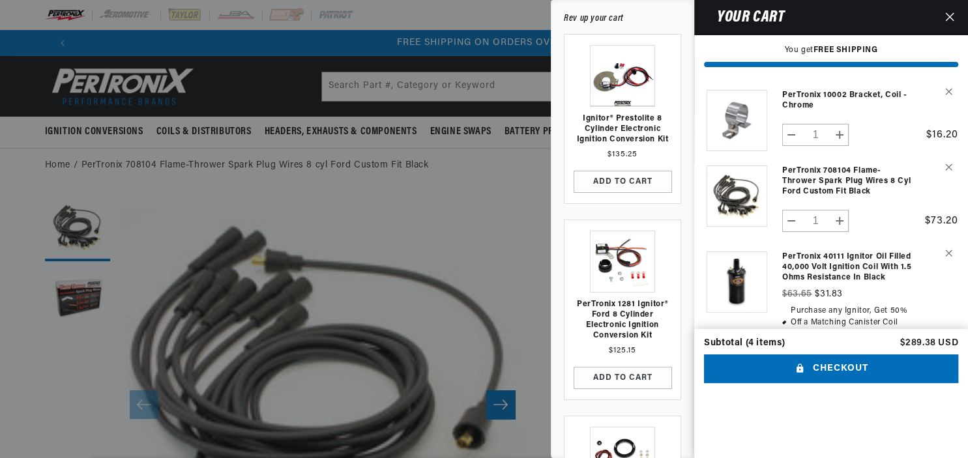
scroll to position [0, 1628]
click at [698, 232] on div "Product image Product Total Quantity PerTronix 10002 Bracket, Coil - Chrome" at bounding box center [831, 297] width 274 height 441
click at [827, 107] on link "PerTronix 10002 Bracket, Coil - Chrome" at bounding box center [847, 100] width 130 height 21
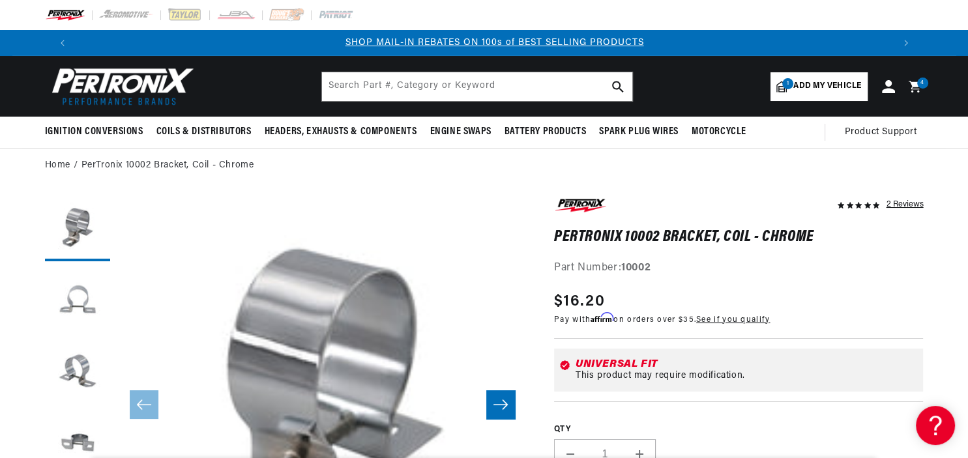
scroll to position [0, 814]
click at [833, 270] on div "Part Number: 10002" at bounding box center [739, 268] width 370 height 17
